Goal: Complete application form

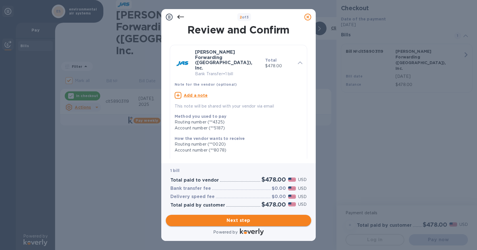
click at [241, 222] on span "Next step" at bounding box center [238, 220] width 136 height 7
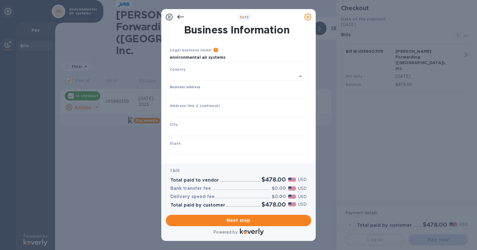
type input "[GEOGRAPHIC_DATA]"
click at [184, 91] on input "Business address" at bounding box center [237, 93] width 134 height 9
type input "PO Box 2026"
click at [179, 112] on input "text" at bounding box center [237, 112] width 134 height 9
click at [180, 130] on input "text" at bounding box center [237, 130] width 134 height 9
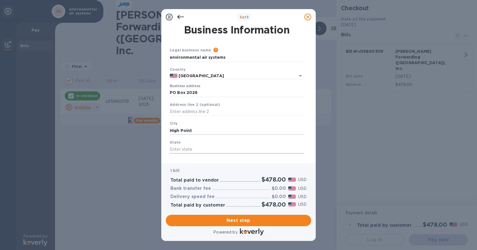
type input "High Point"
click at [209, 149] on input "text" at bounding box center [237, 149] width 134 height 9
type input "NC"
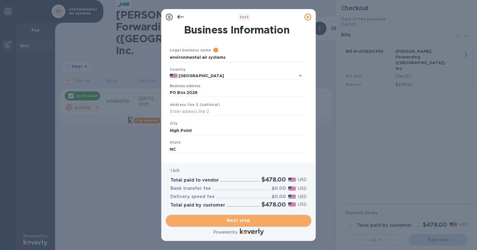
click at [238, 221] on span "Next step" at bounding box center [238, 220] width 136 height 7
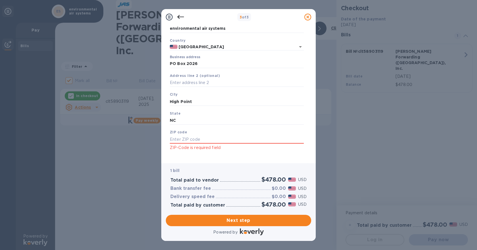
scroll to position [35, 0]
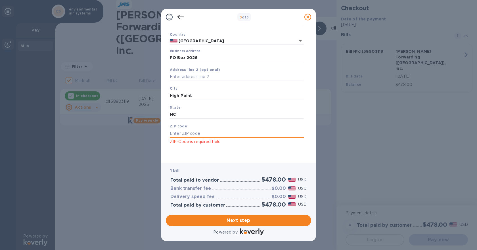
click at [178, 134] on input "text" at bounding box center [237, 133] width 134 height 9
type input "27261"
click at [237, 218] on span "Next step" at bounding box center [238, 220] width 136 height 7
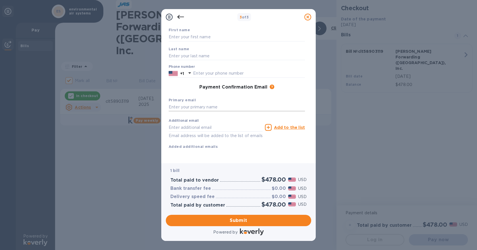
click at [183, 106] on input "text" at bounding box center [237, 107] width 136 height 9
type input "[EMAIL_ADDRESS][DOMAIN_NAME]"
click at [176, 128] on input "text" at bounding box center [216, 127] width 94 height 9
type input "[EMAIL_ADDRESS][DOMAIN_NAME]"
type input "Environmental Air"
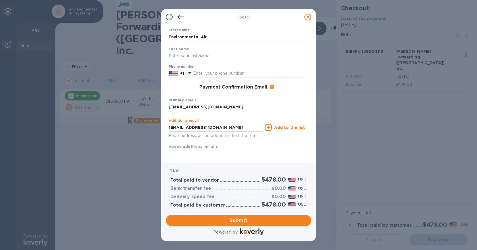
type input "Systems"
type input "3362731975"
click at [237, 221] on span "Submit" at bounding box center [238, 220] width 136 height 7
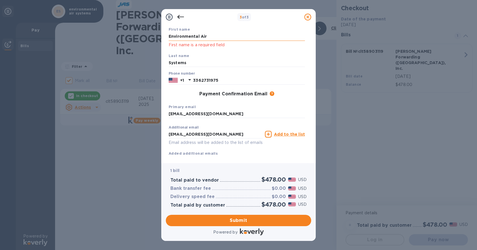
click at [215, 35] on input "Environmental Air" at bounding box center [237, 36] width 136 height 9
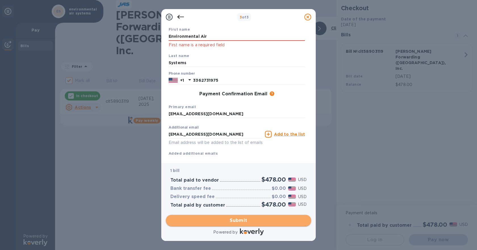
click at [235, 220] on span "Submit" at bounding box center [238, 220] width 136 height 7
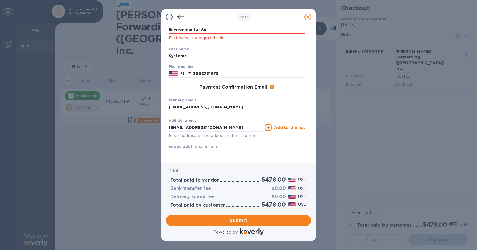
scroll to position [0, 0]
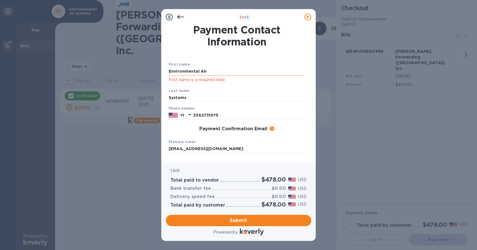
click at [216, 70] on input "Environmental Air" at bounding box center [237, 71] width 136 height 9
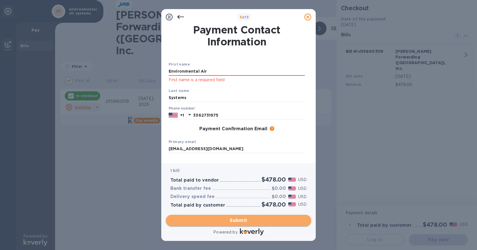
click at [233, 221] on span "Submit" at bounding box center [238, 220] width 136 height 7
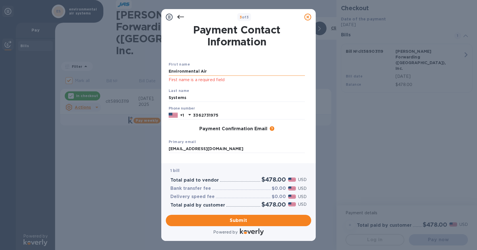
click at [212, 72] on input "Environmental Air" at bounding box center [237, 71] width 136 height 9
type input "Environmental"
drag, startPoint x: 169, startPoint y: 97, endPoint x: 188, endPoint y: 97, distance: 19.0
click at [169, 97] on input "Systems" at bounding box center [237, 98] width 136 height 9
type input "Air Systems"
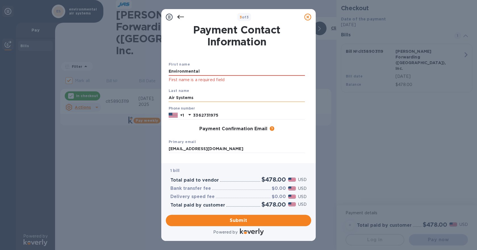
click at [229, 95] on input "Air Systems" at bounding box center [237, 98] width 136 height 9
drag, startPoint x: 187, startPoint y: 98, endPoint x: 159, endPoint y: 101, distance: 28.3
click at [159, 101] on div "3 of 3 Payment Contact Information First name Environmental First name is a req…" at bounding box center [238, 125] width 477 height 250
drag, startPoint x: 204, startPoint y: 69, endPoint x: 142, endPoint y: 76, distance: 61.8
click at [142, 76] on div "3 of 3 Payment Contact Information First name Environmental First name is a req…" at bounding box center [238, 125] width 477 height 250
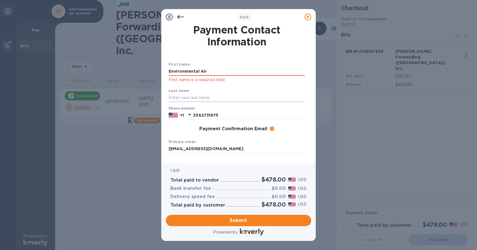
type input "Environmental Air"
click at [177, 95] on input "text" at bounding box center [237, 98] width 136 height 9
type input "Systems"
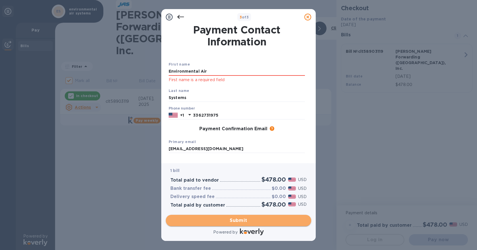
click at [239, 221] on span "Submit" at bounding box center [238, 220] width 136 height 7
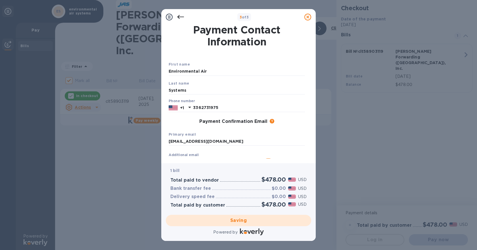
checkbox input "false"
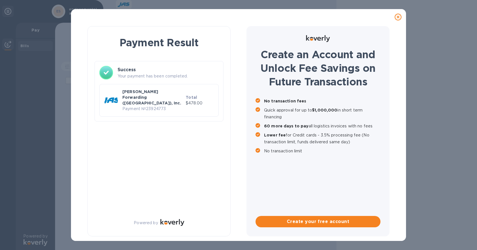
drag, startPoint x: 148, startPoint y: 130, endPoint x: 147, endPoint y: 133, distance: 3.6
